Goal: Find specific page/section: Find specific page/section

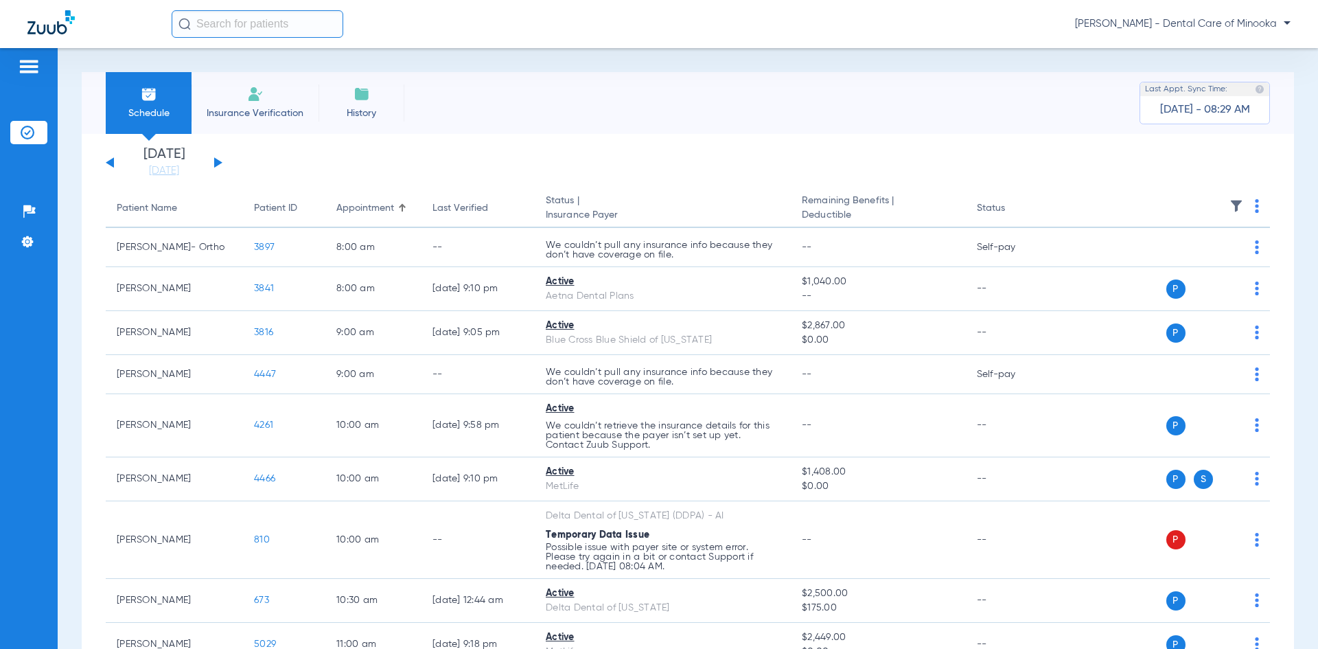
click at [252, 106] on span "Insurance Verification" at bounding box center [255, 113] width 106 height 14
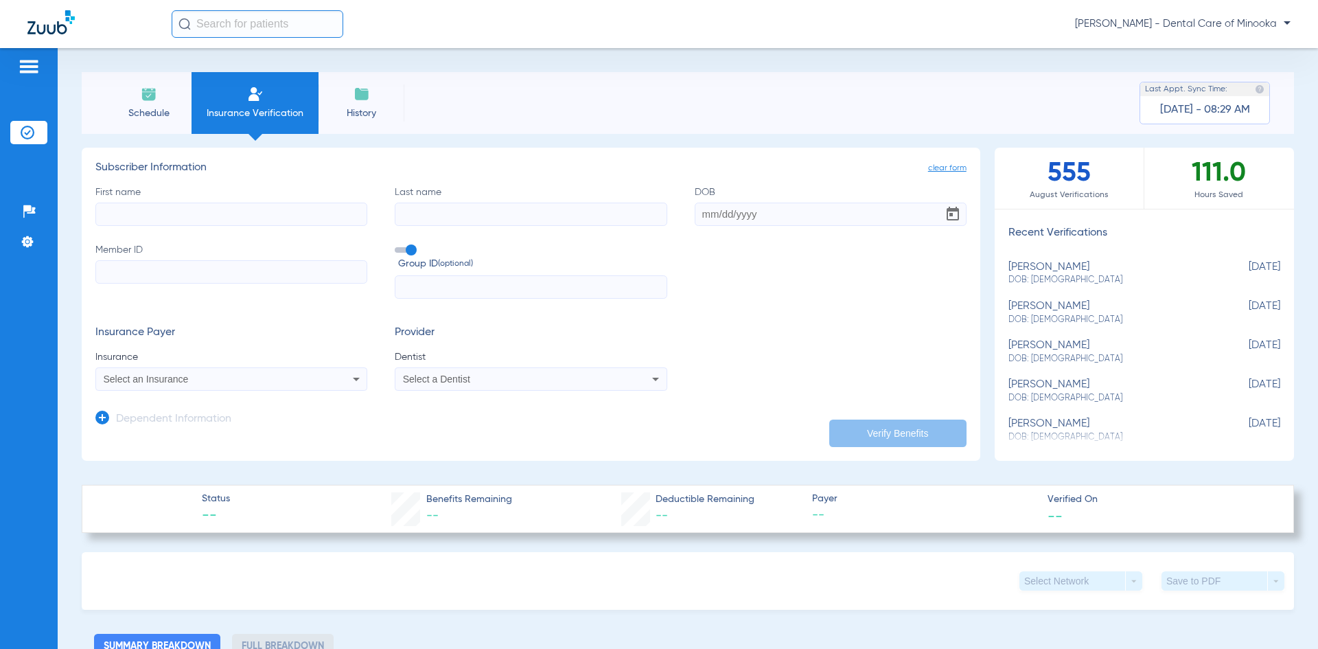
click at [163, 111] on span "Schedule" at bounding box center [148, 113] width 65 height 14
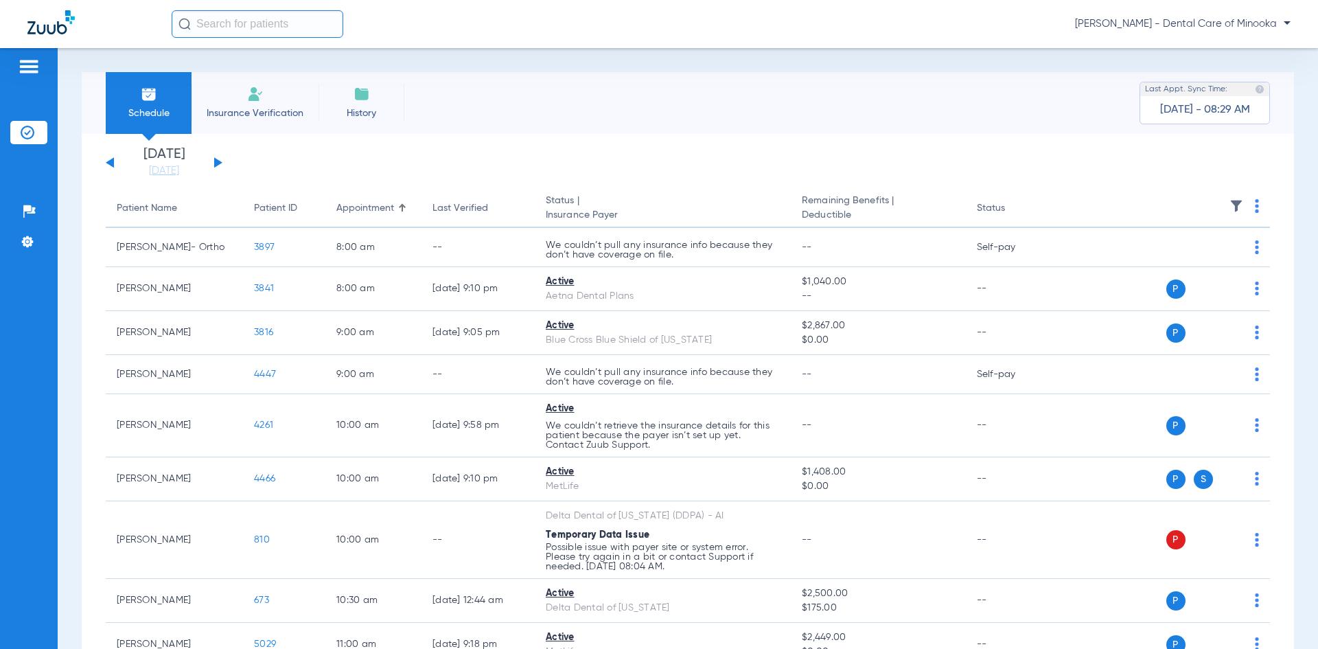
click at [258, 112] on span "Insurance Verification" at bounding box center [255, 113] width 106 height 14
